Goal: Go to known website: Access a specific website the user already knows

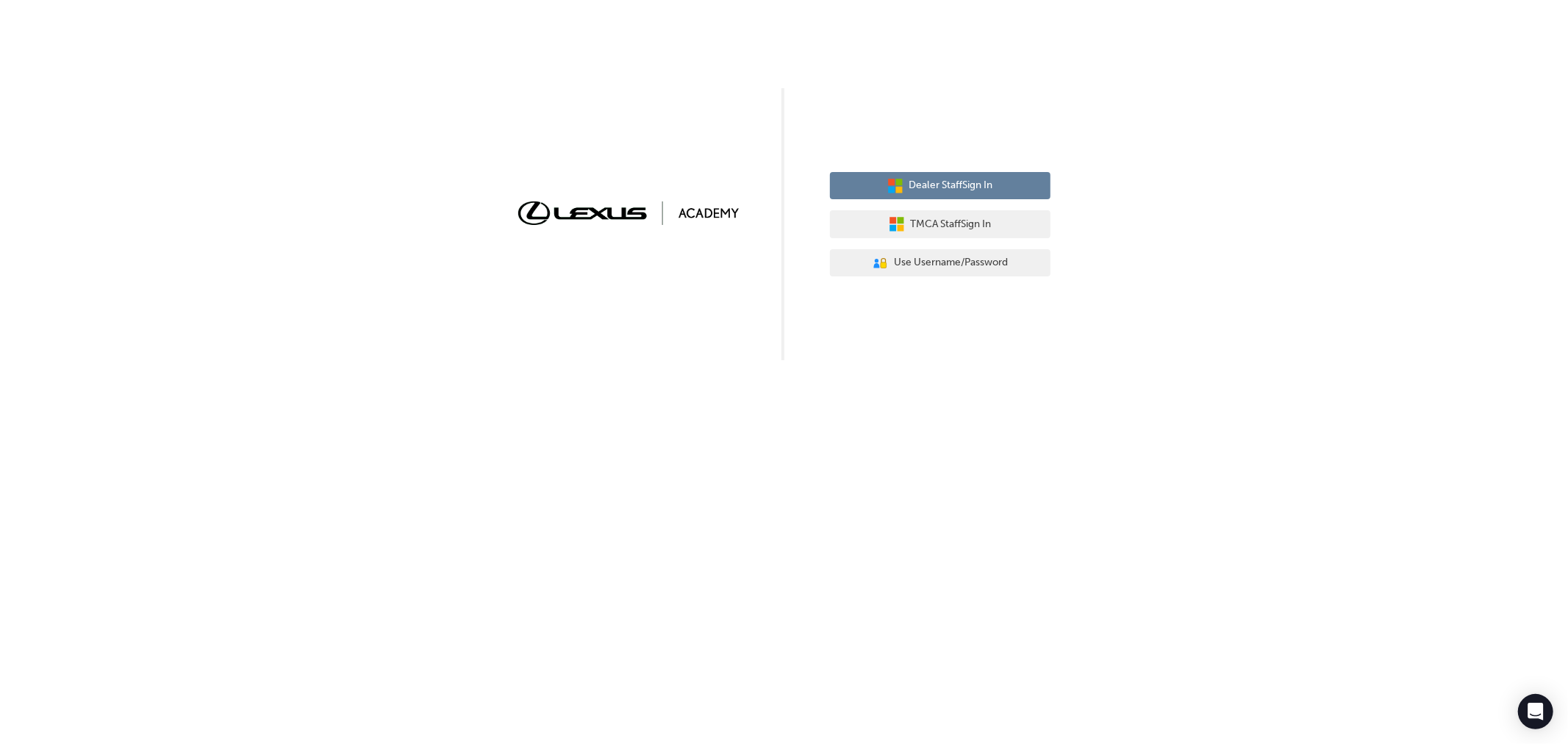
click at [927, 182] on span "Dealer Staff Sign In" at bounding box center [950, 186] width 84 height 17
